Goal: Information Seeking & Learning: Learn about a topic

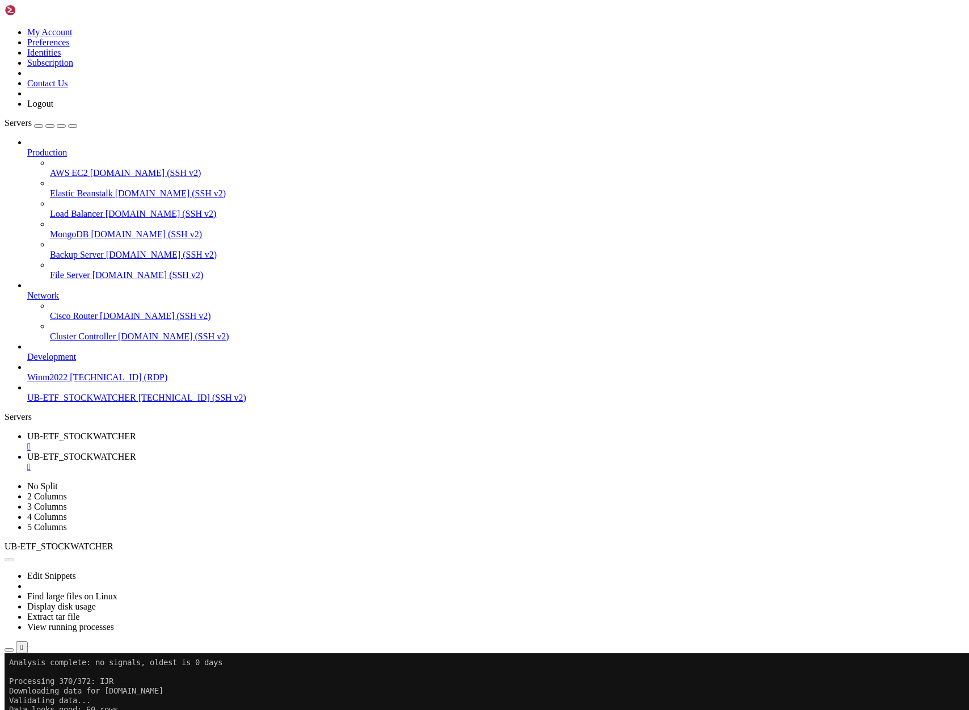
scroll to position [19500, 0]
click at [50, 685] on button "Reconnect" at bounding box center [27, 691] width 45 height 12
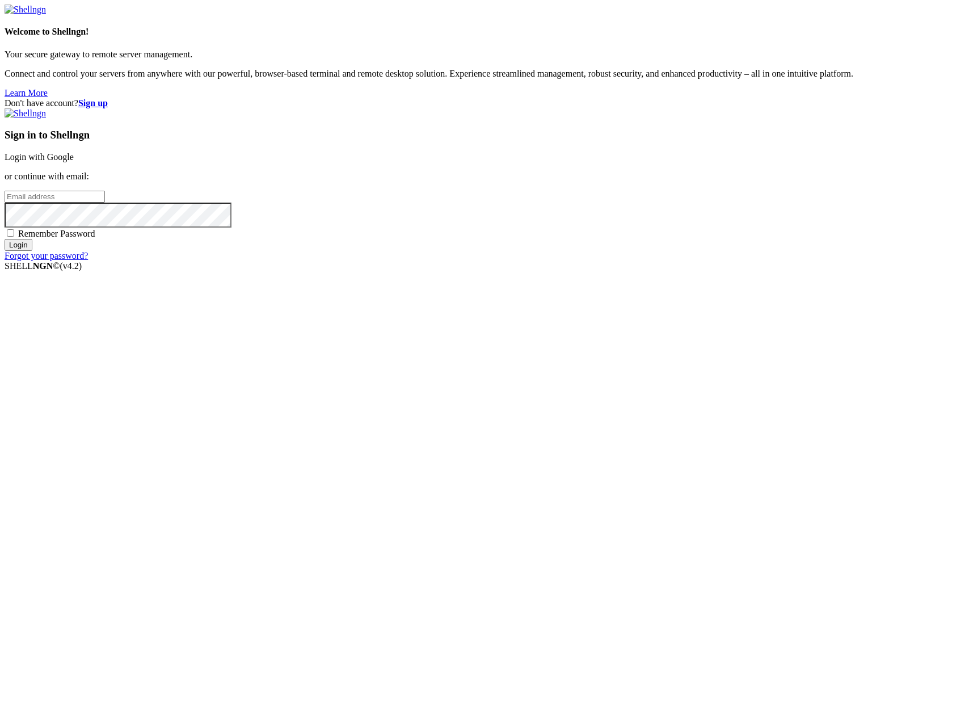
click at [105, 202] on input "email" at bounding box center [55, 197] width 100 height 12
type input "claude.berlouis@gmail.com"
click at [5, 239] on input "Login" at bounding box center [19, 245] width 28 height 12
click at [482, 271] on div "Don't have account? Sign up Sign in to Shellngn Login with Google or continue w…" at bounding box center [485, 184] width 960 height 173
click at [32, 261] on input "Login" at bounding box center [19, 255] width 28 height 12
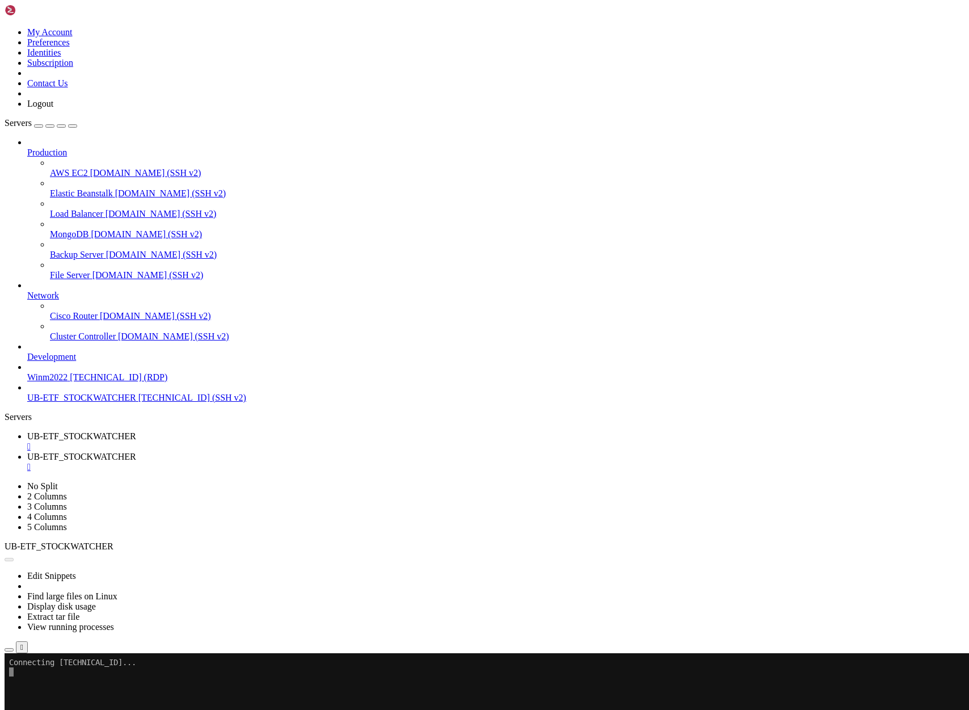
scroll to position [59584, 0]
drag, startPoint x: 579, startPoint y: 182, endPoint x: 423, endPoint y: 128, distance: 165.2
click at [136, 431] on span "UB-ETF_STOCKWATCHER" at bounding box center [81, 436] width 109 height 10
click at [136, 452] on span "UB-ETF_STOCKWATCHER" at bounding box center [81, 457] width 109 height 10
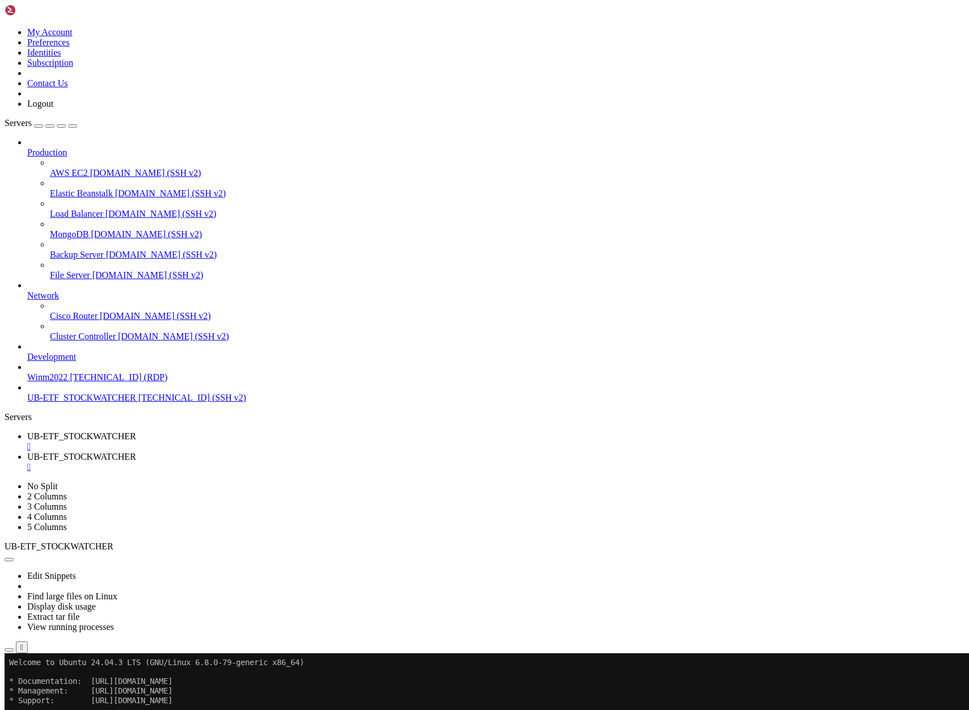
scroll to position [18868, 0]
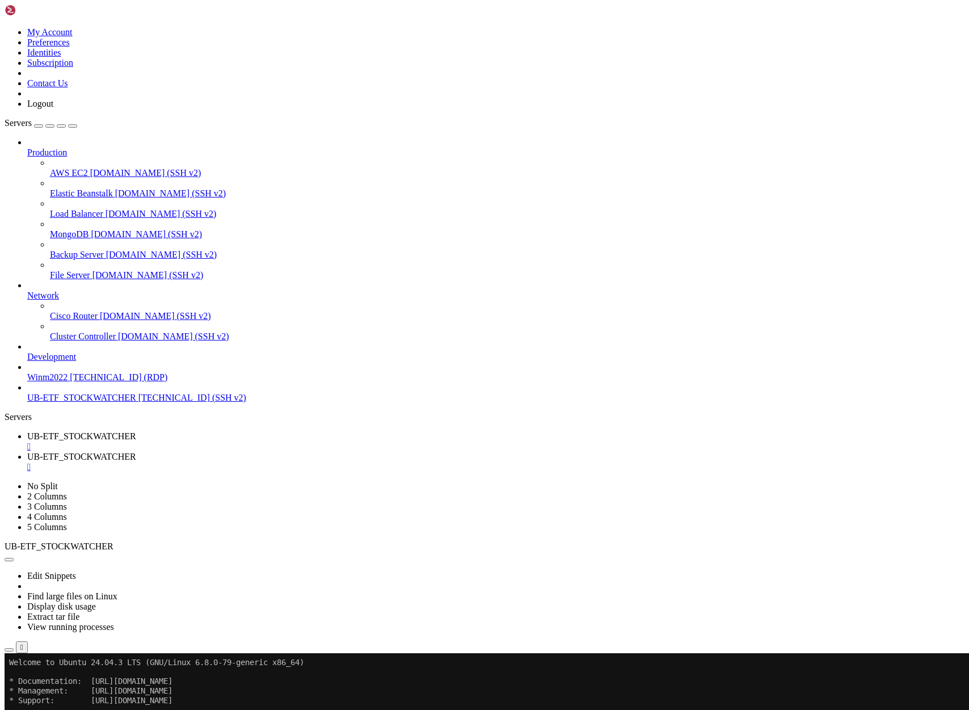
drag, startPoint x: 305, startPoint y: 1393, endPoint x: 10, endPoint y: 1168, distance: 371.1
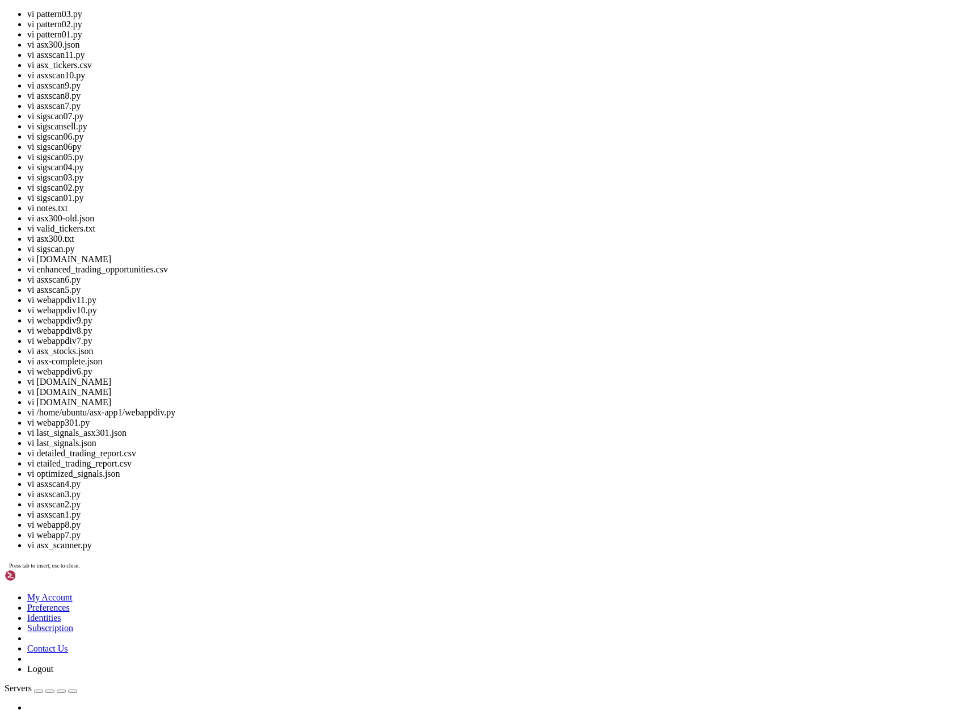
scroll to position [79093, 0]
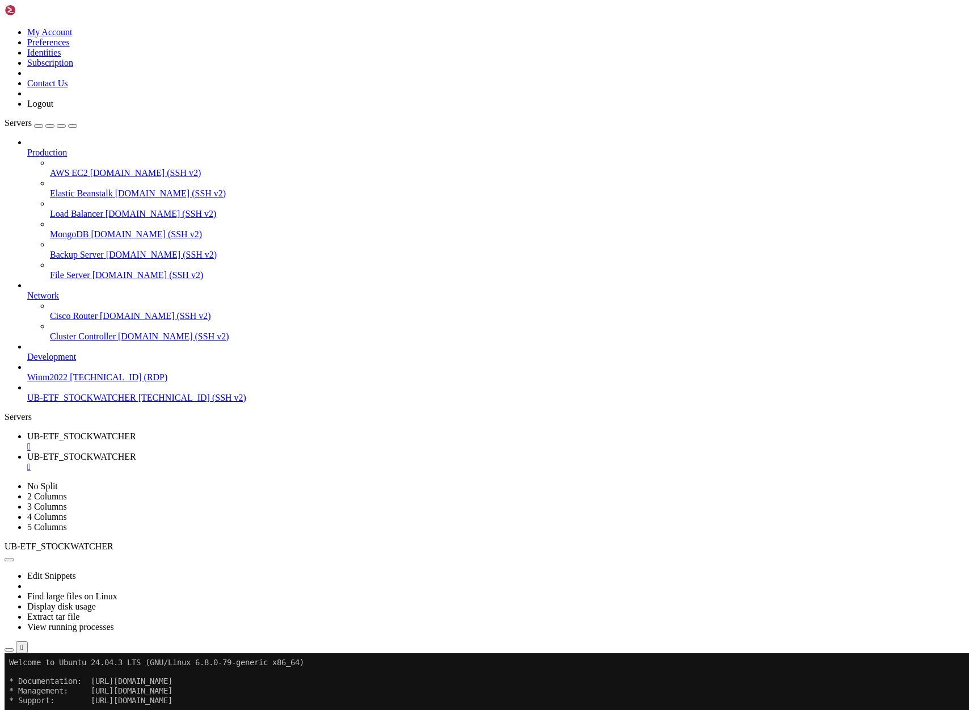
drag, startPoint x: 546, startPoint y: 1391, endPoint x: 10, endPoint y: 1266, distance: 550.5
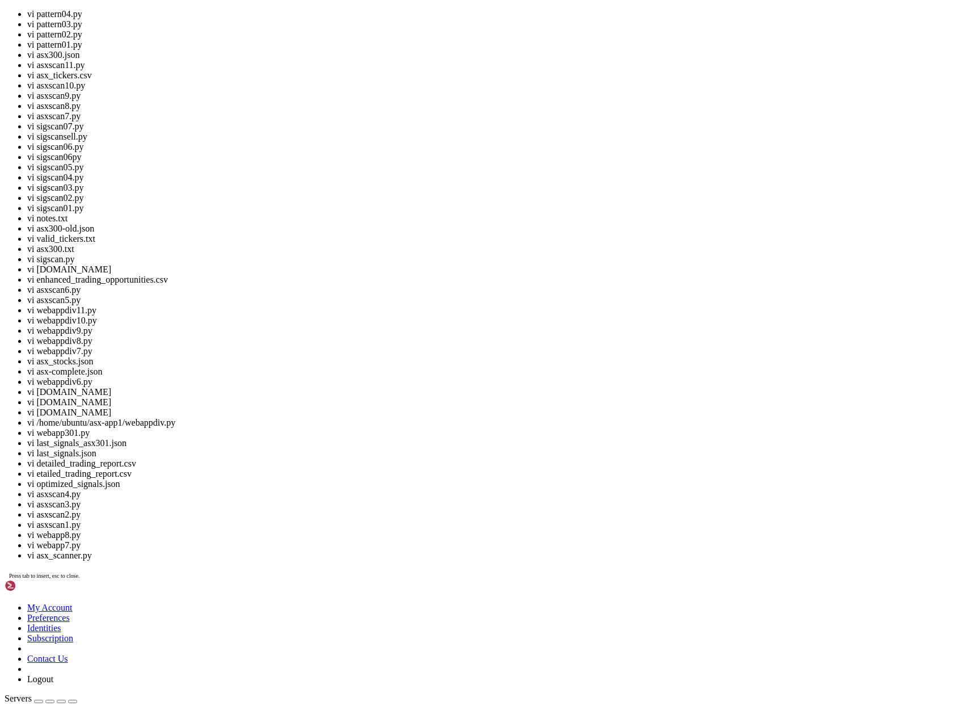
scroll to position [79348, 0]
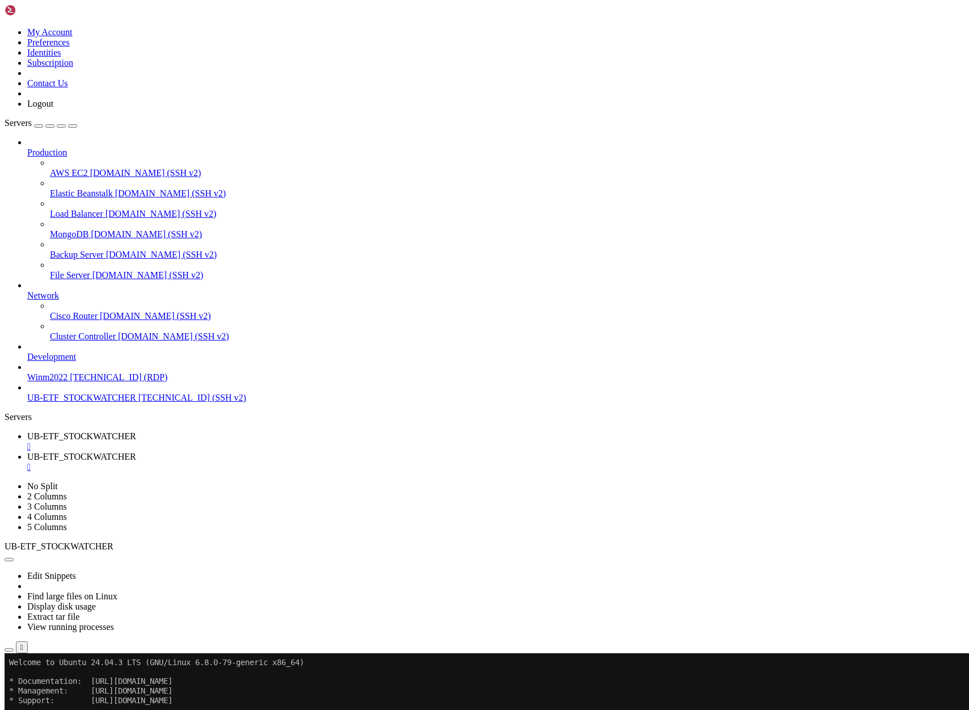
drag, startPoint x: 415, startPoint y: 1373, endPoint x: 9, endPoint y: 1292, distance: 414.8
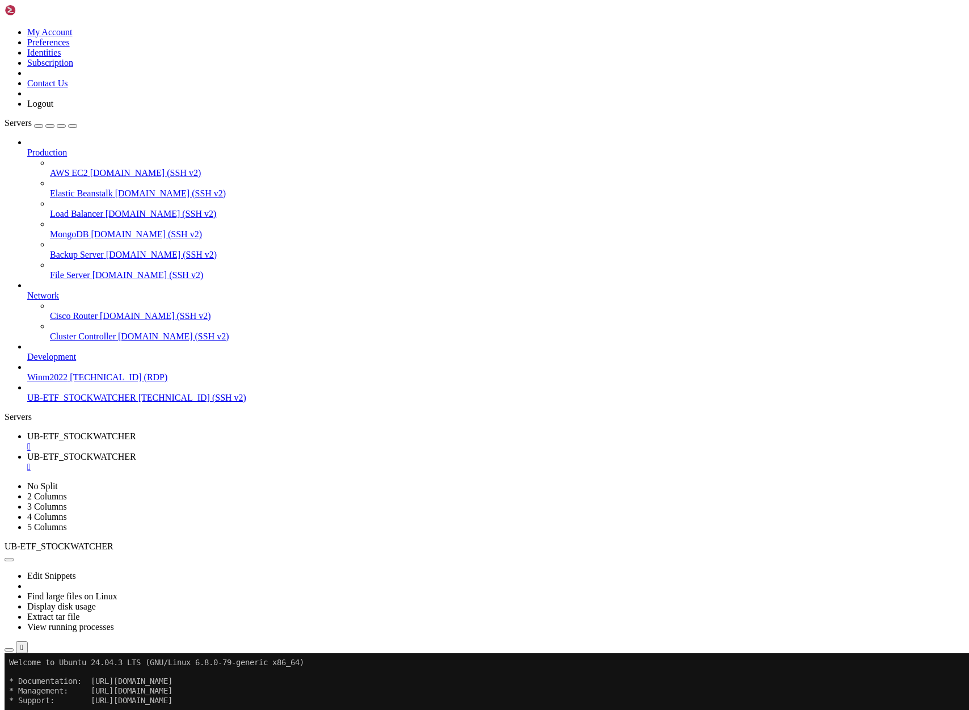
drag, startPoint x: 524, startPoint y: 1398, endPoint x: 10, endPoint y: 1289, distance: 525.2
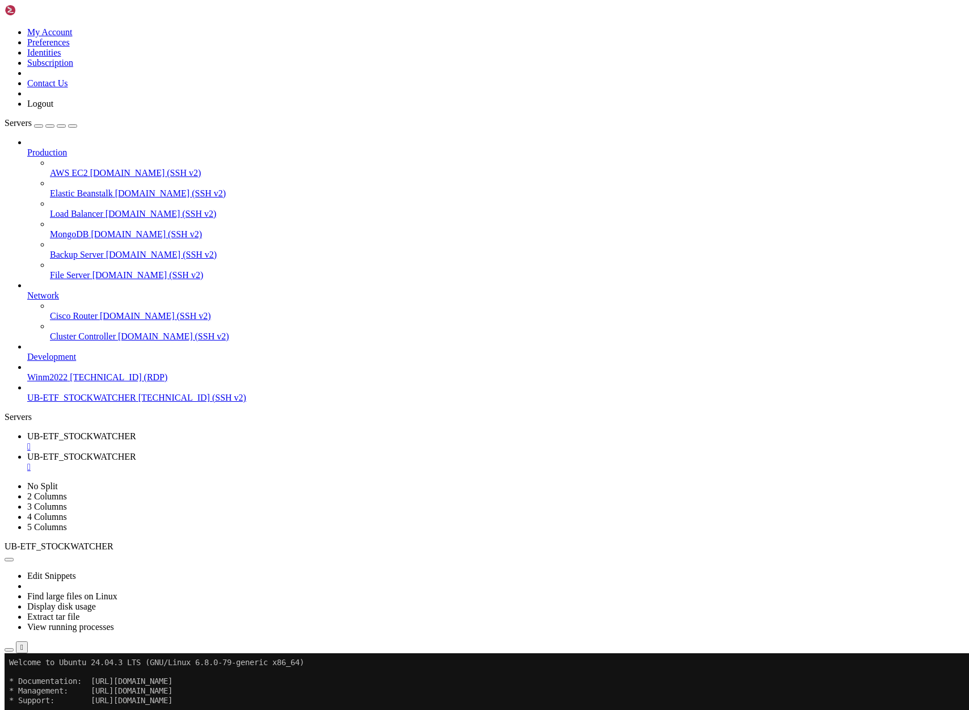
scroll to position [81777, 0]
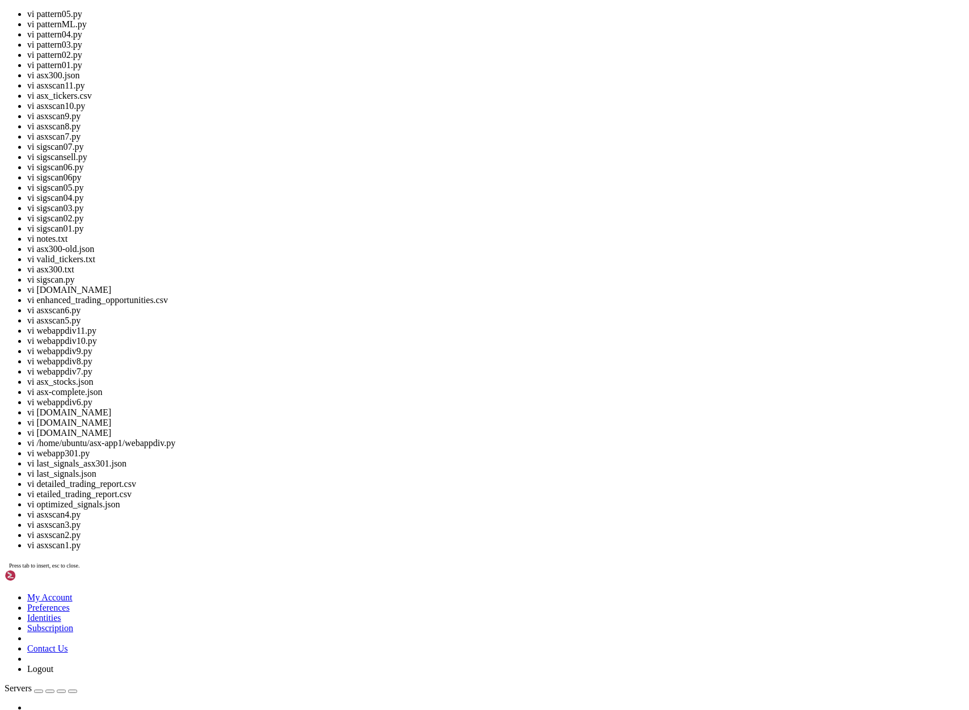
scroll to position [83339, 0]
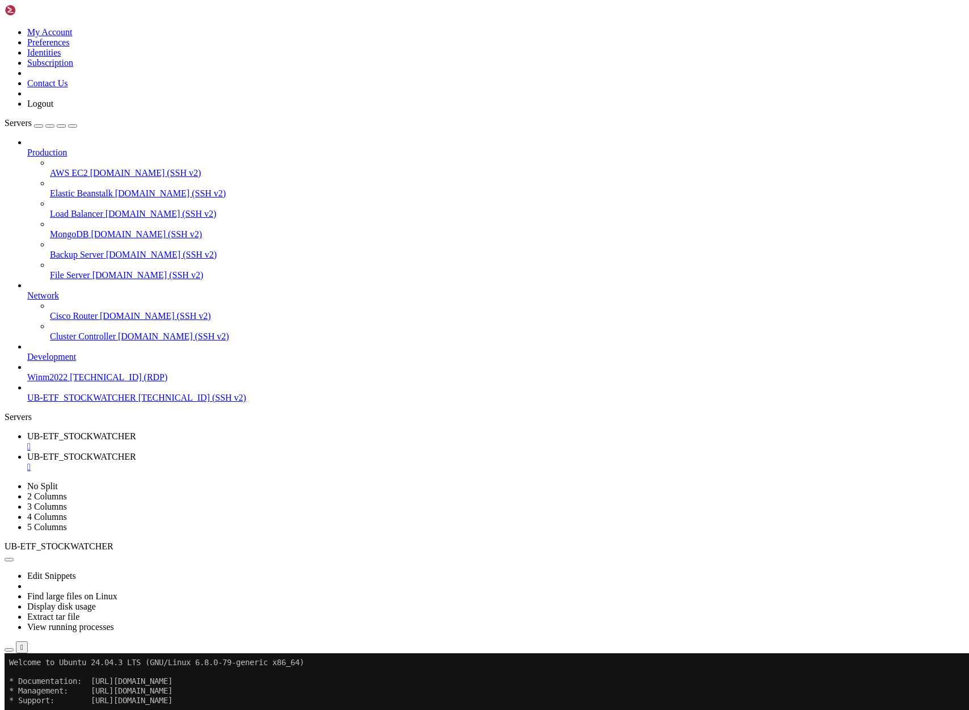
drag, startPoint x: 31, startPoint y: 953, endPoint x: 575, endPoint y: 952, distance: 544.0
drag, startPoint x: 193, startPoint y: 1099, endPoint x: 13, endPoint y: 900, distance: 268.7
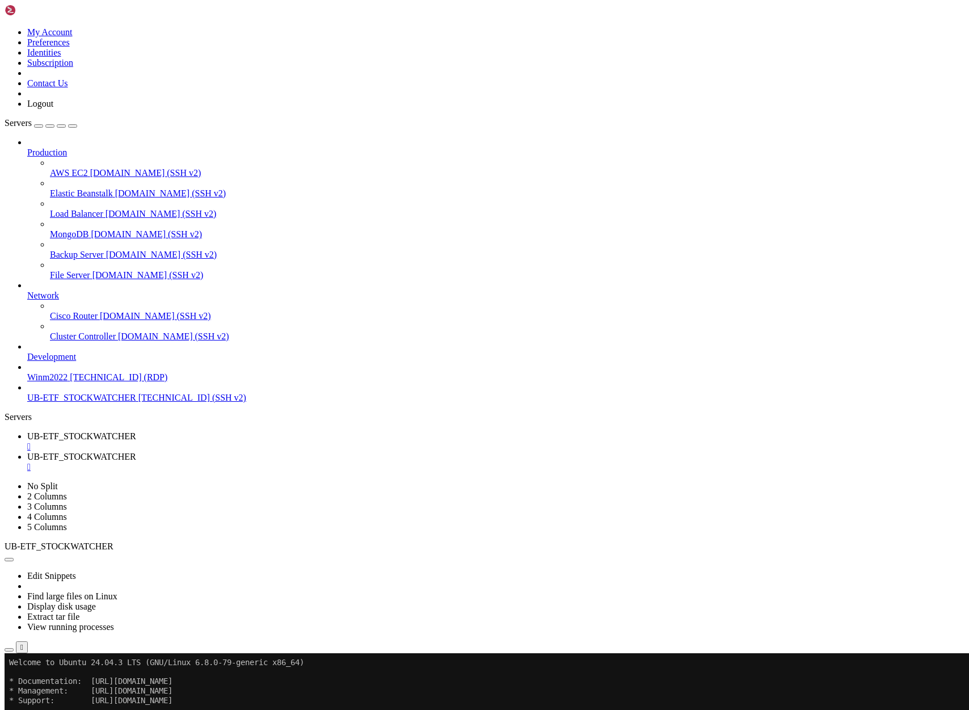
copy div "ICKER: [DOMAIN_NAME] PATTERN: Triple Bottom (Bullish) CONFIDENCE: 0.62 (Technic…"
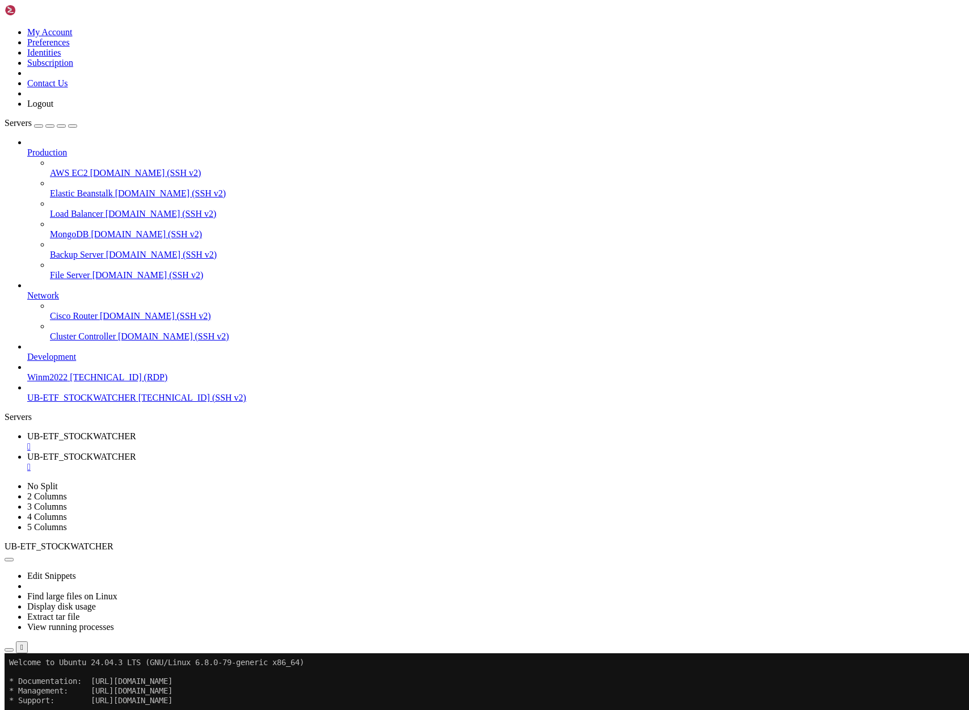
drag, startPoint x: 193, startPoint y: 1189, endPoint x: 298, endPoint y: 1185, distance: 105.6
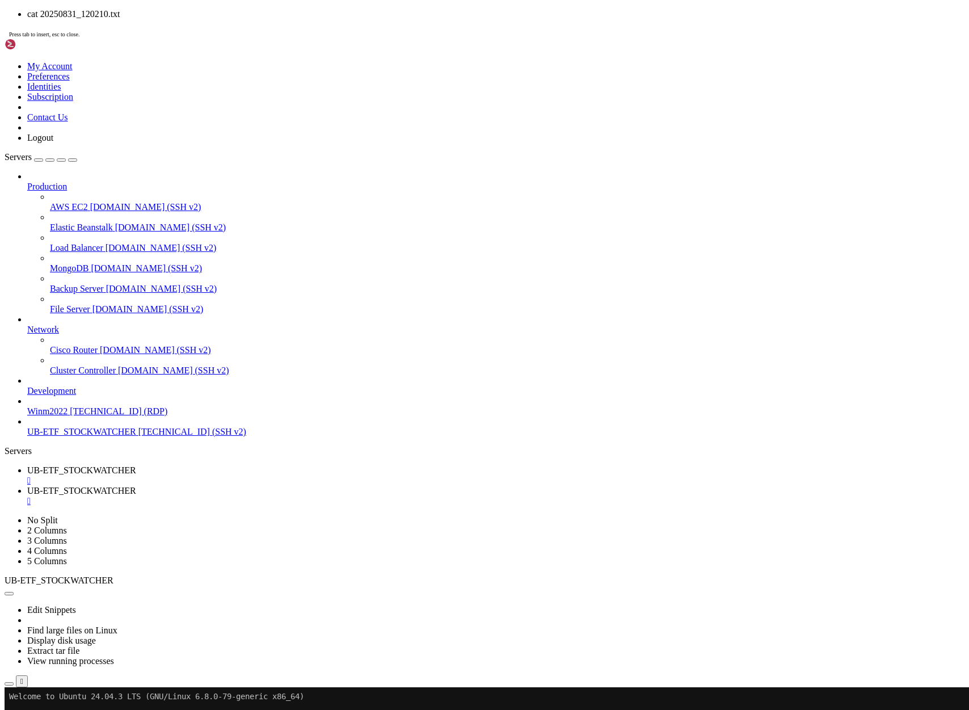
drag, startPoint x: 470, startPoint y: 1281, endPoint x: 528, endPoint y: 1278, distance: 57.9
drag, startPoint x: 468, startPoint y: 1280, endPoint x: 661, endPoint y: 1277, distance: 193.4
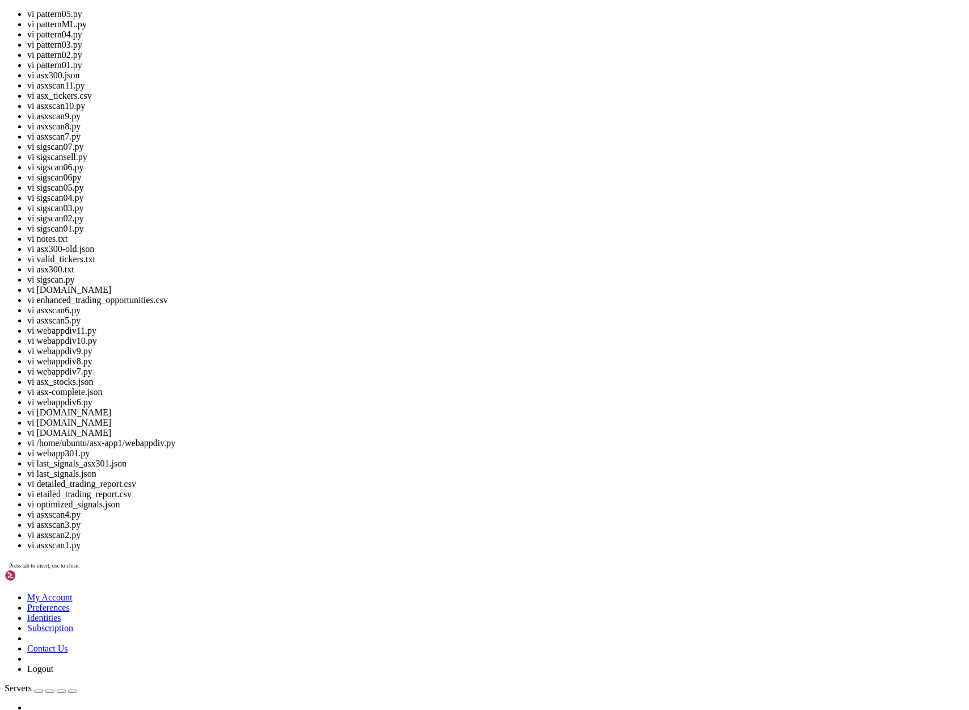
scroll to position [134706, 0]
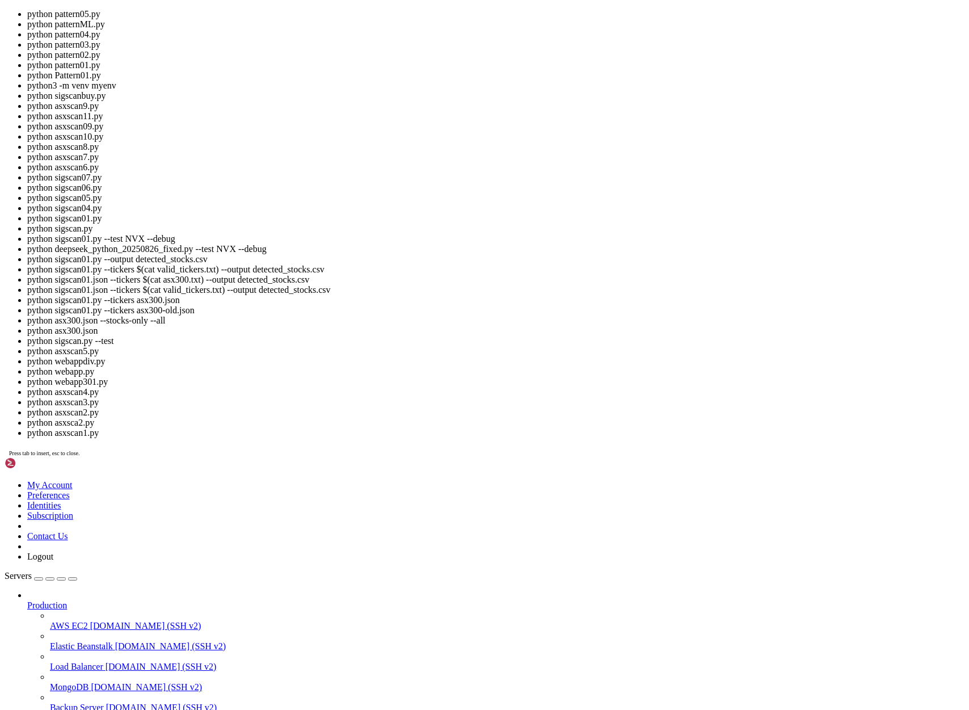
scroll to position [134772, 0]
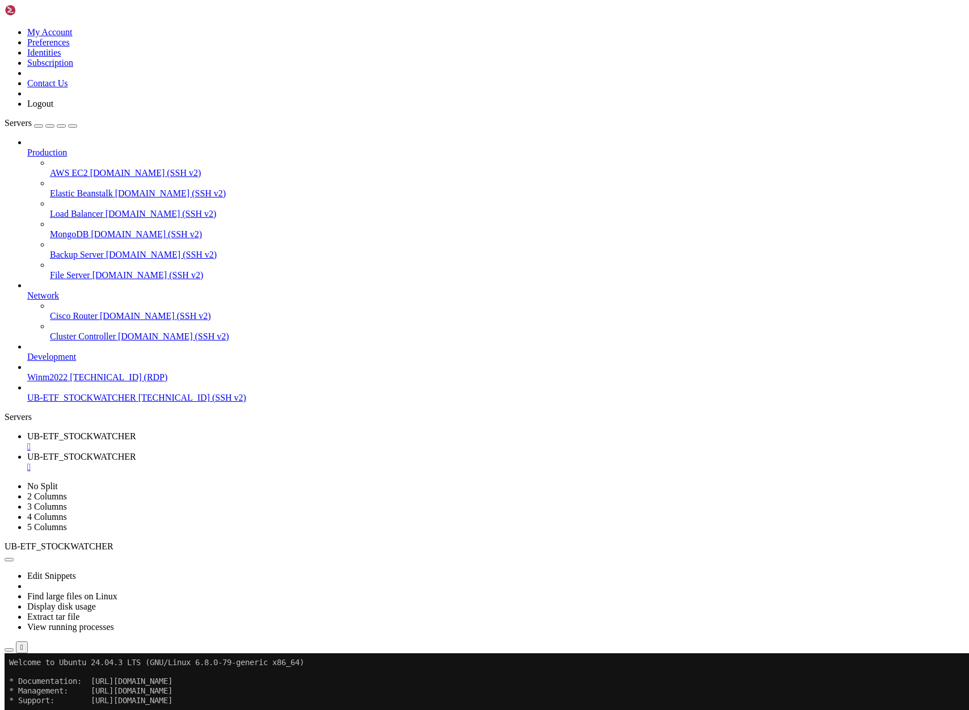
drag, startPoint x: 16, startPoint y: 1369, endPoint x: 157, endPoint y: 1395, distance: 143.1
